Goal: Information Seeking & Learning: Learn about a topic

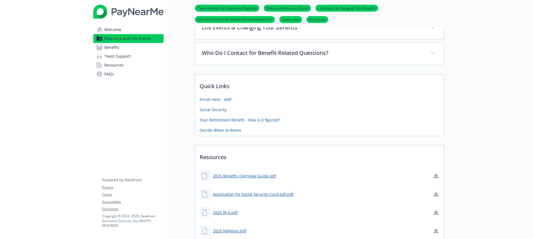
scroll to position [211, 0]
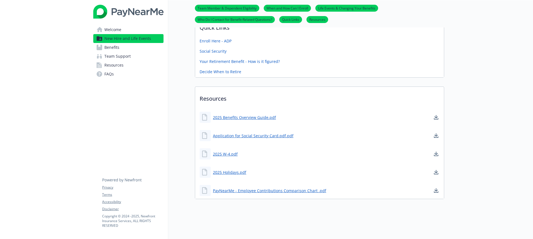
click at [111, 47] on span "Benefits" at bounding box center [111, 47] width 15 height 9
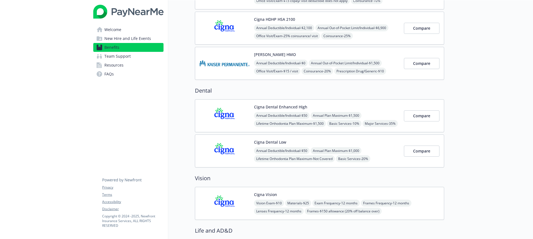
scroll to position [23, 0]
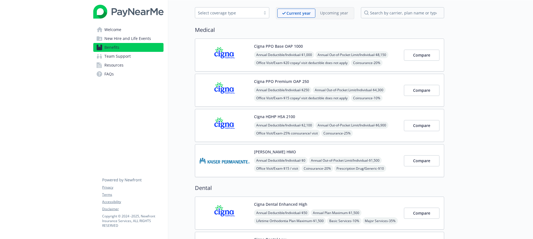
click at [125, 56] on span "Team Support" at bounding box center [117, 56] width 26 height 9
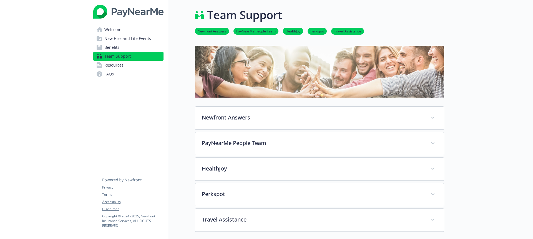
scroll to position [23, 0]
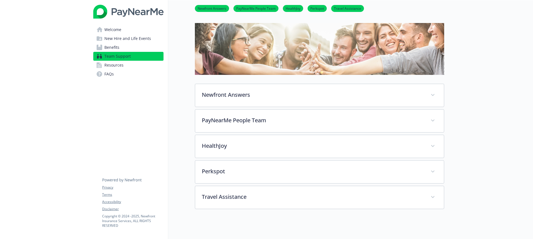
click at [118, 69] on span "Resources" at bounding box center [113, 65] width 19 height 9
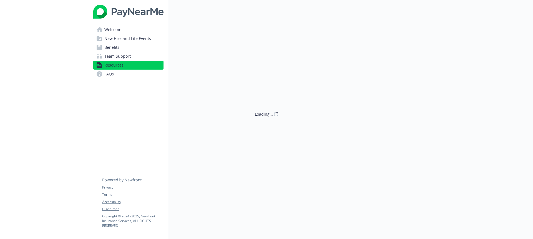
scroll to position [23, 0]
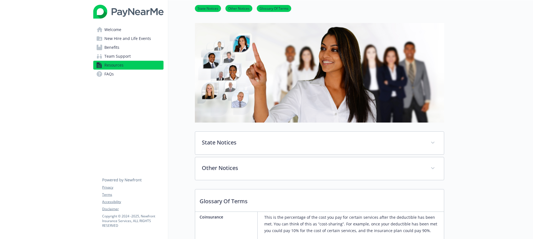
click at [124, 57] on span "Team Support" at bounding box center [117, 56] width 26 height 9
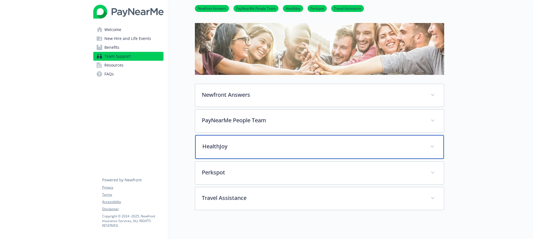
click at [253, 146] on p "HealthJoy" at bounding box center [312, 146] width 221 height 8
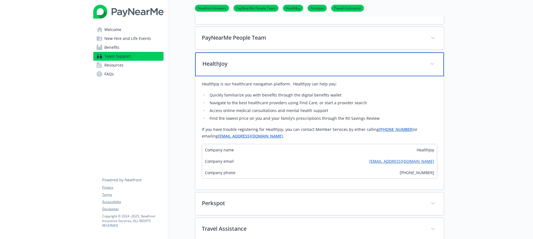
scroll to position [110, 0]
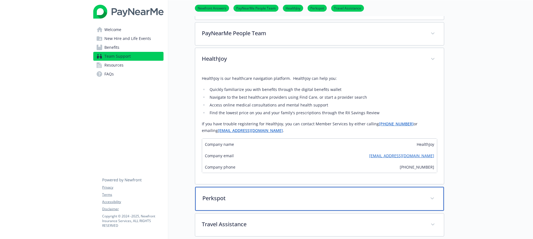
click at [247, 192] on div "Perkspot" at bounding box center [319, 199] width 249 height 24
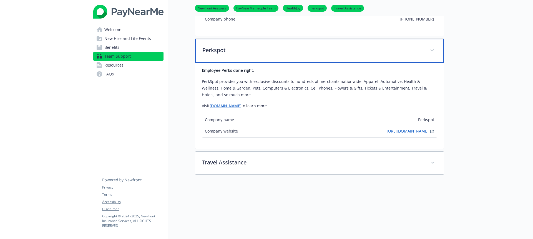
scroll to position [259, 0]
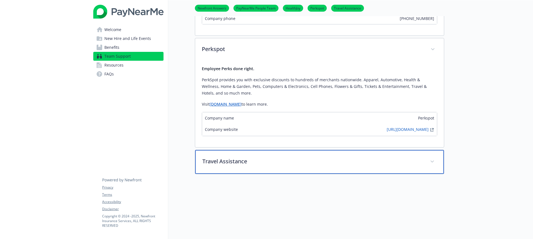
click at [255, 166] on div "Travel Assistance" at bounding box center [319, 162] width 249 height 24
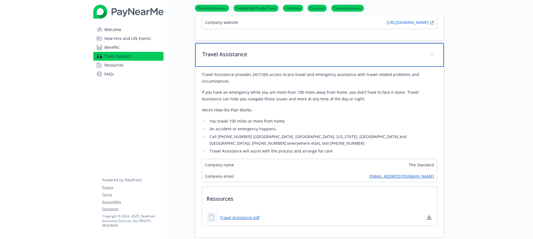
scroll to position [367, 0]
